Goal: Information Seeking & Learning: Learn about a topic

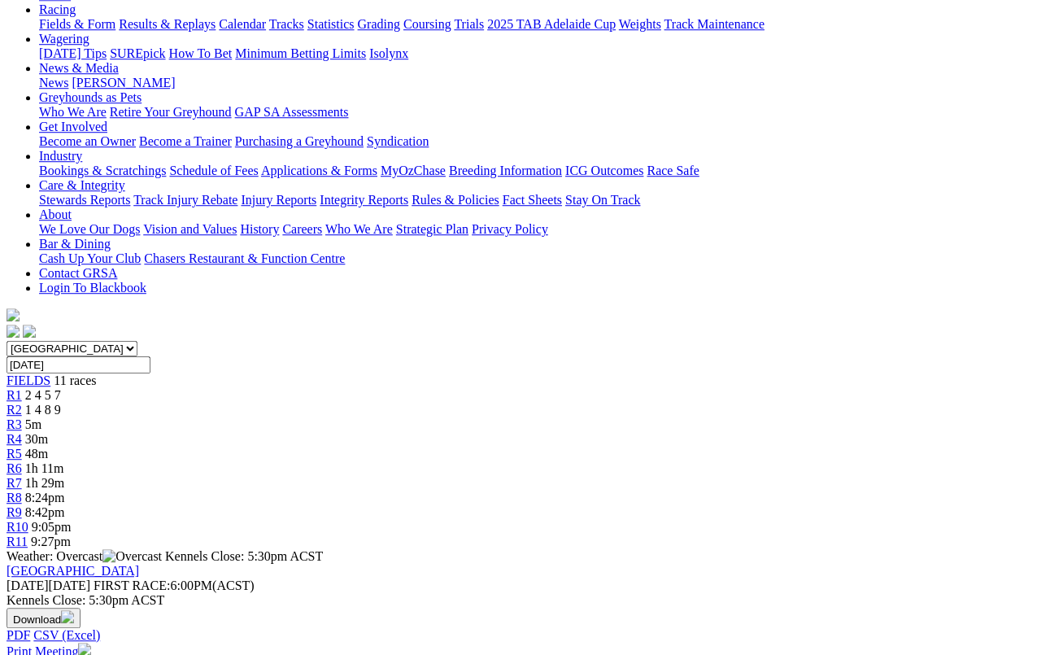
scroll to position [203, 0]
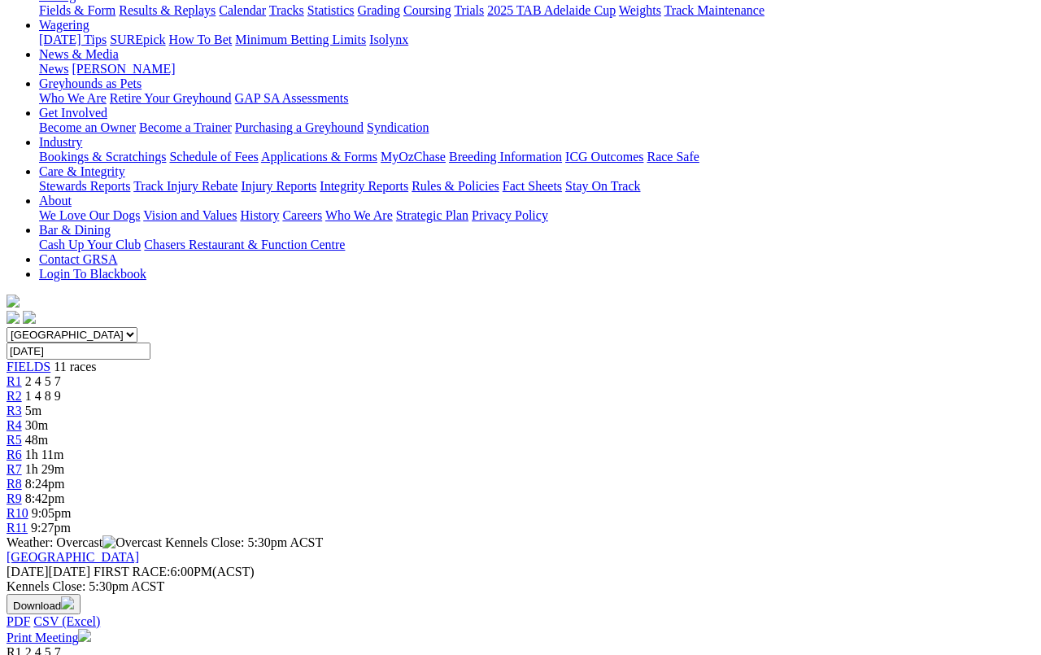
click at [159, 603] on link "[DOMAIN_NAME] MAIDEN STAKE CTB Division1" at bounding box center [152, 667] width 290 height 14
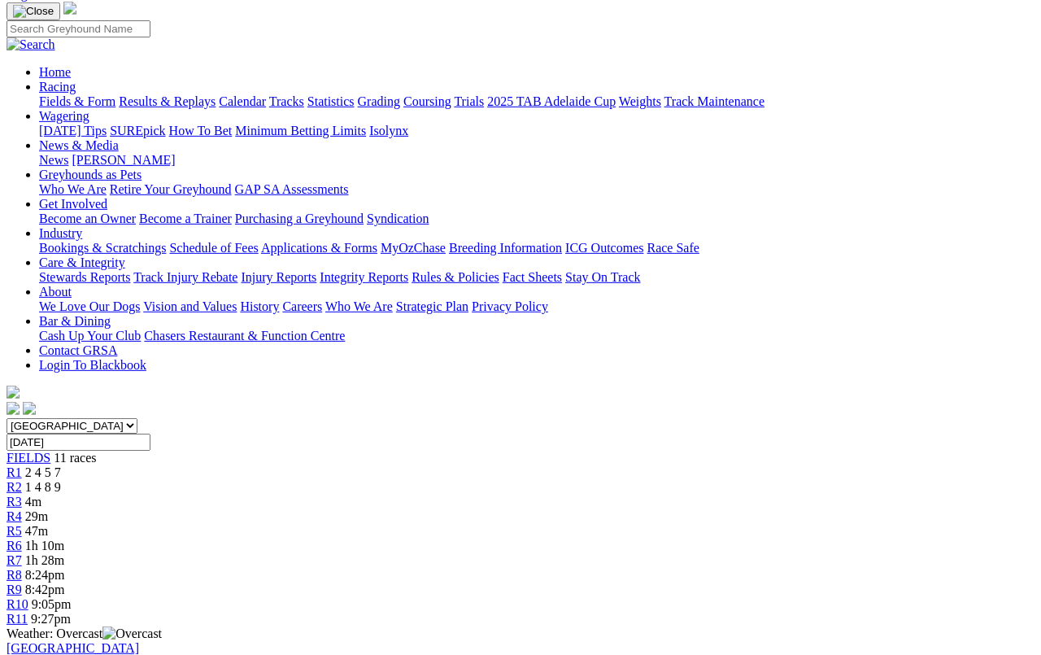
scroll to position [84, 0]
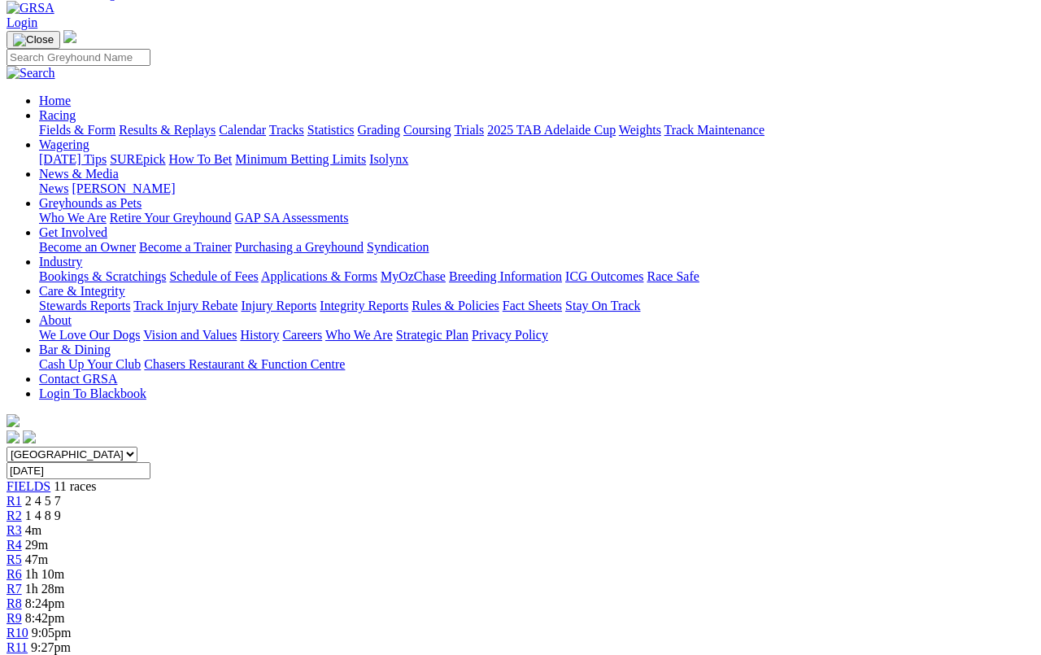
click at [22, 508] on span "R2" at bounding box center [14, 515] width 15 height 14
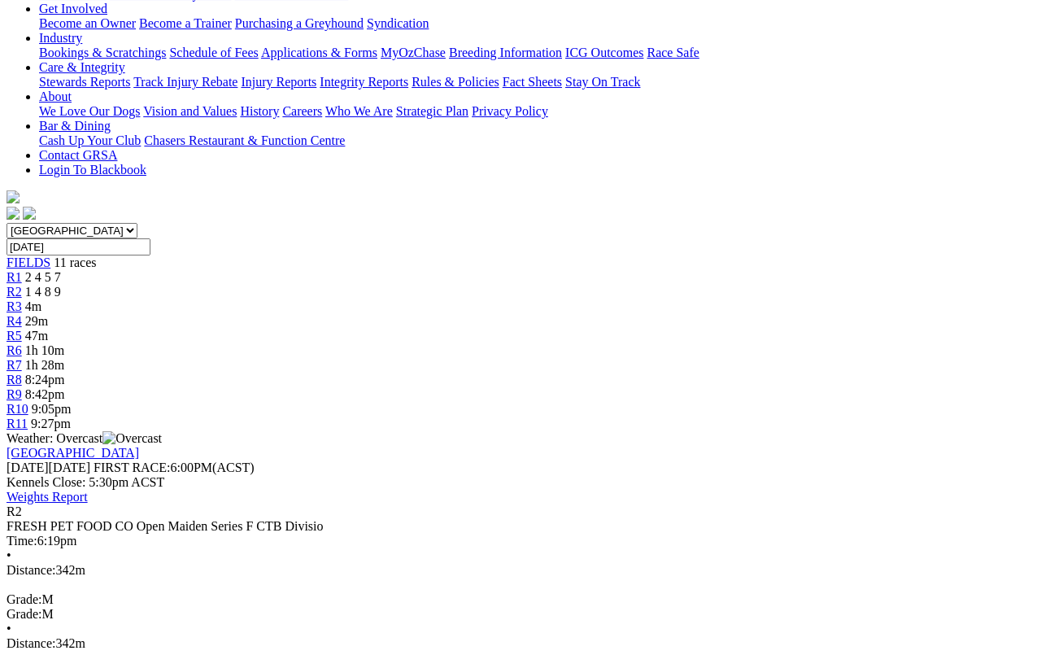
scroll to position [306, 0]
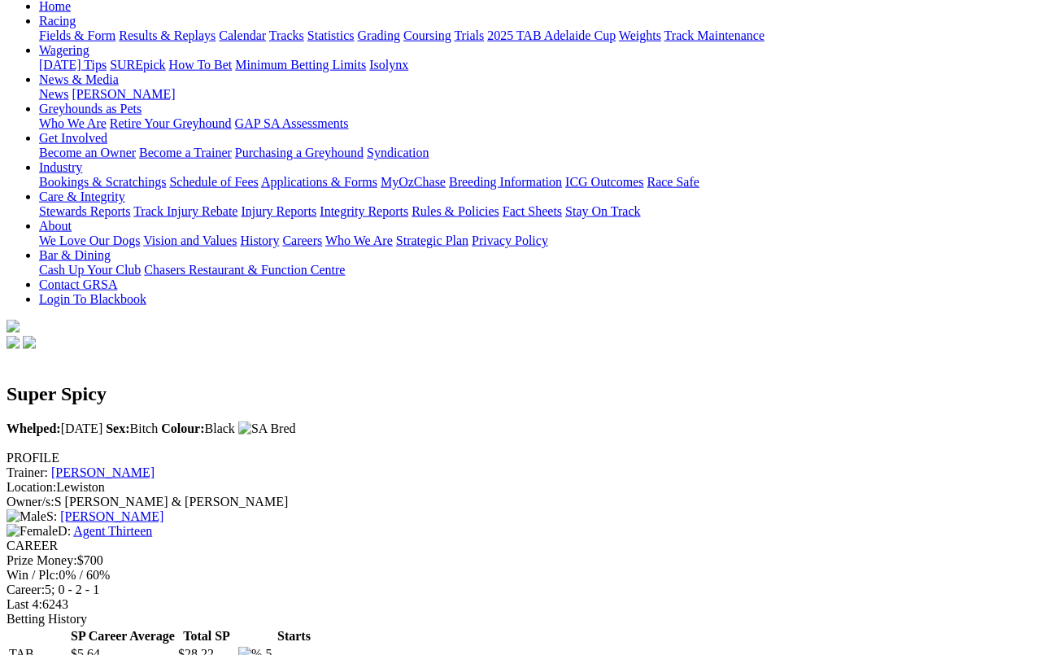
scroll to position [191, 0]
